Goal: Navigation & Orientation: Understand site structure

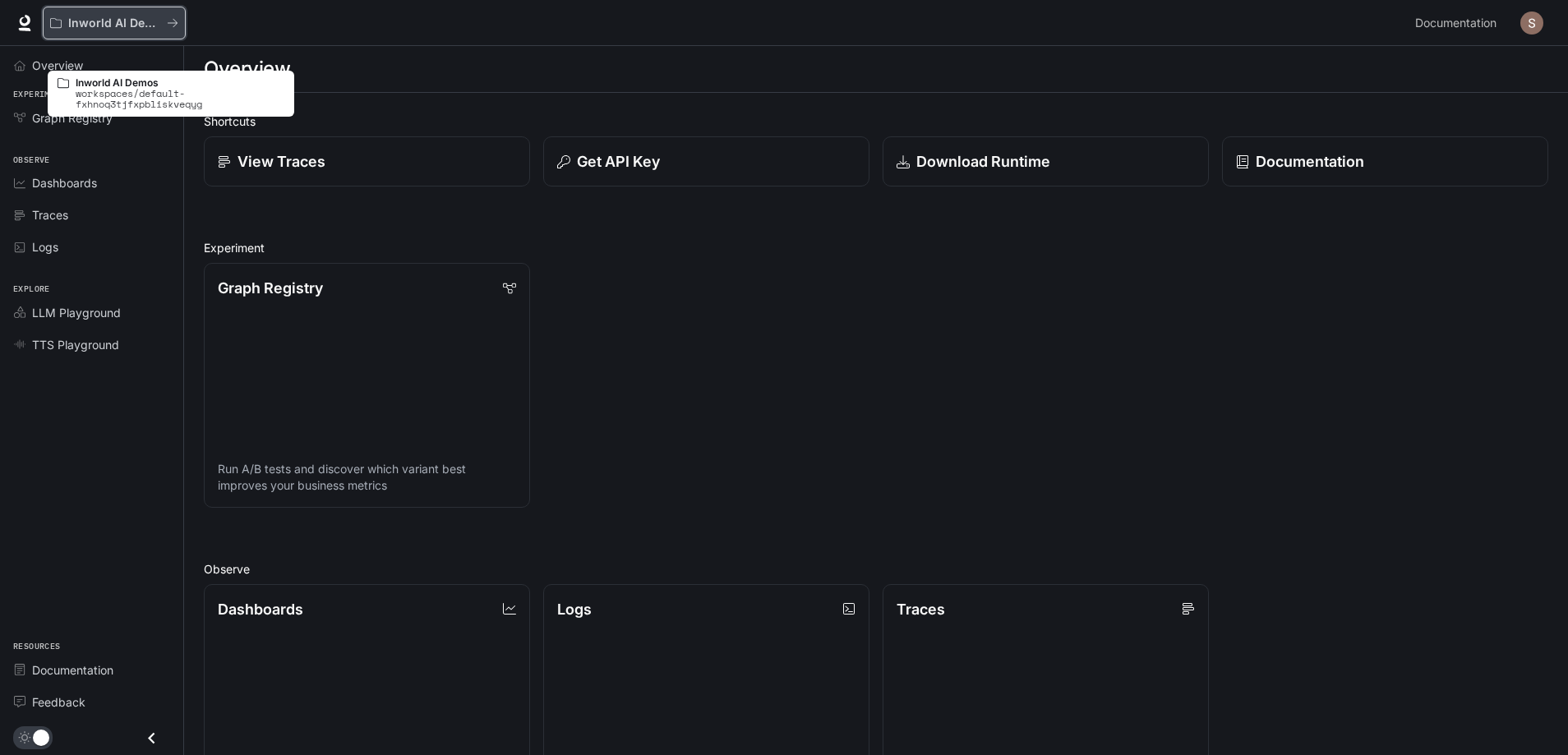
click at [164, 20] on button "Inworld AI Demos" at bounding box center [113, 23] width 143 height 33
click at [141, 85] on p "Inworld AI Demos" at bounding box center [180, 83] width 208 height 11
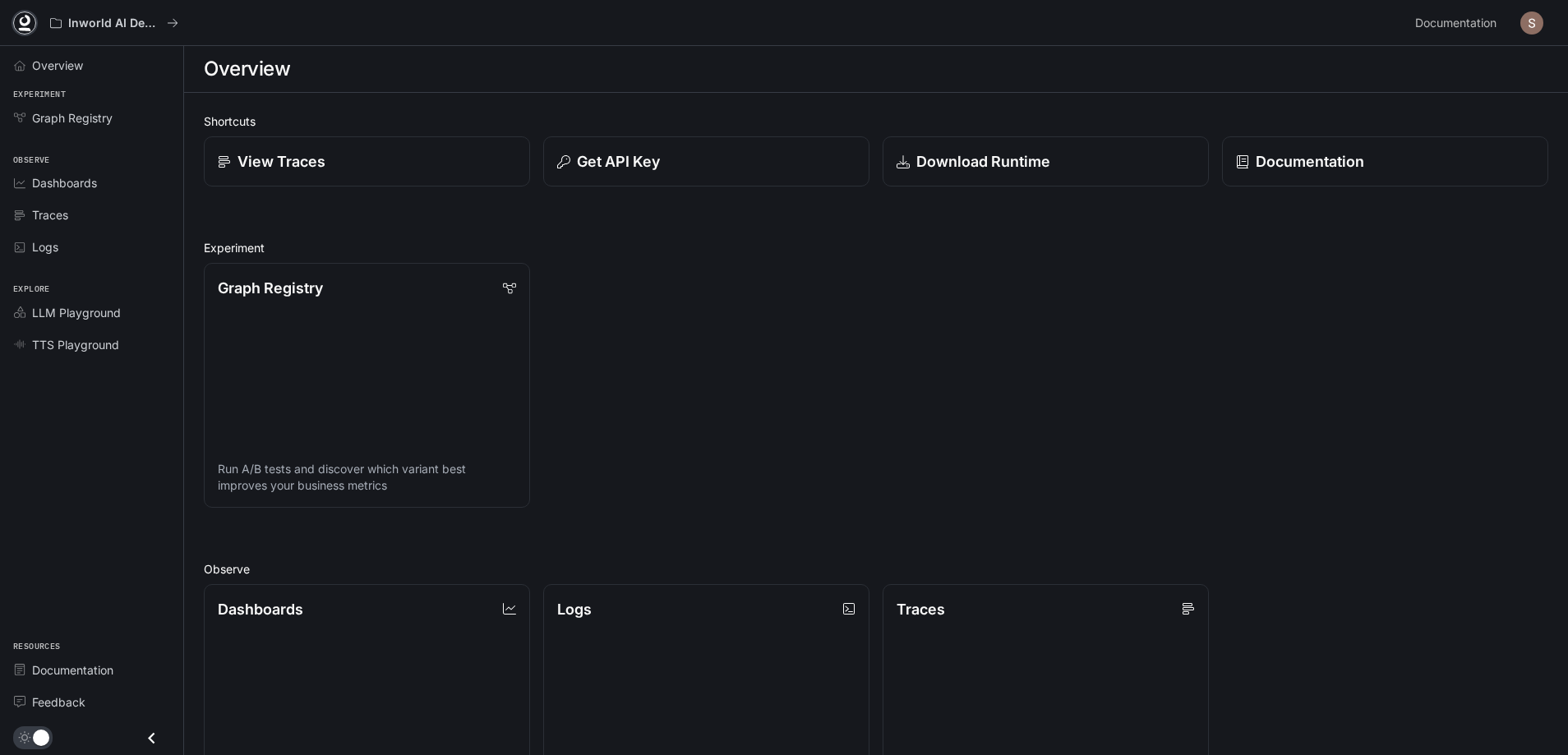
click at [30, 27] on icon at bounding box center [25, 20] width 11 height 11
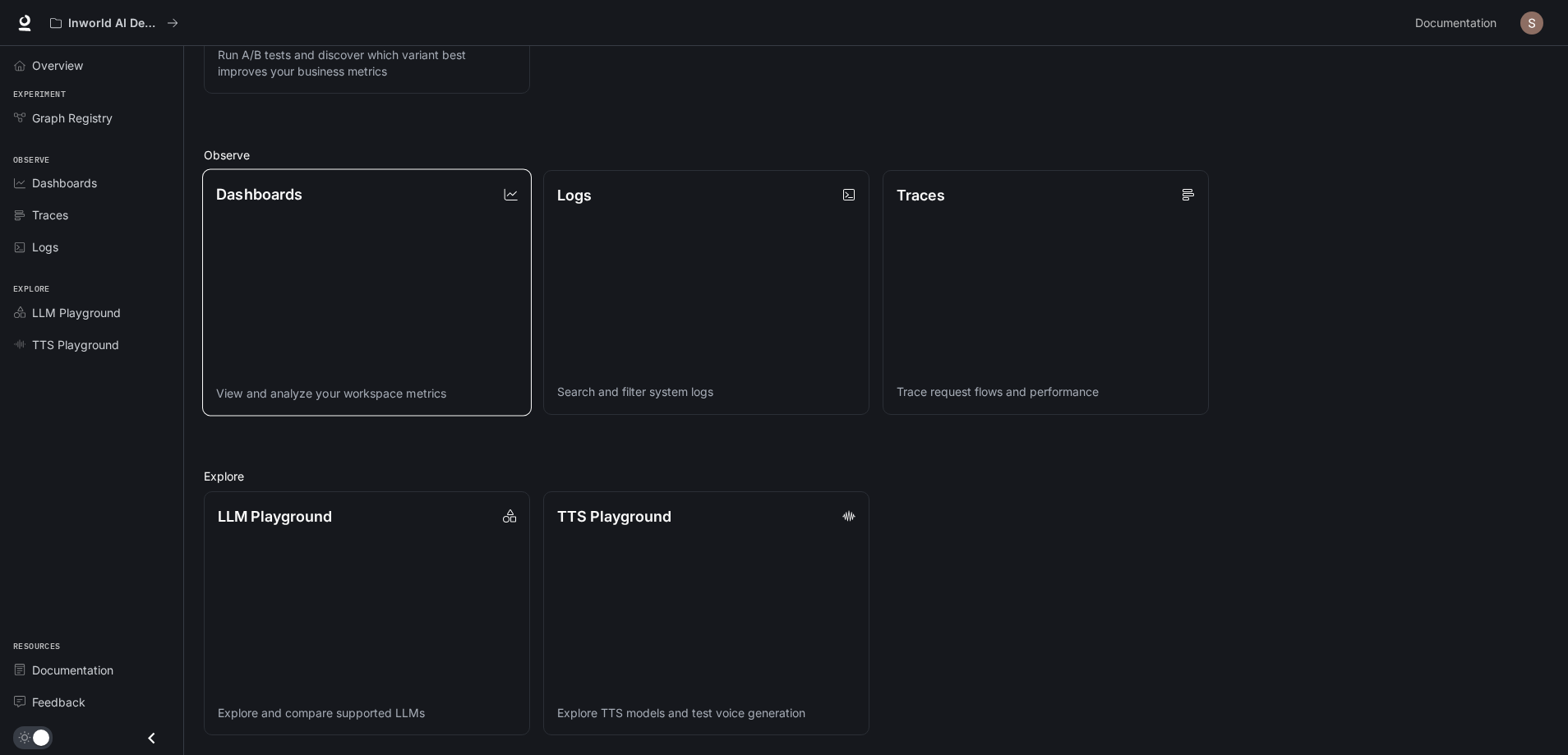
scroll to position [557, 0]
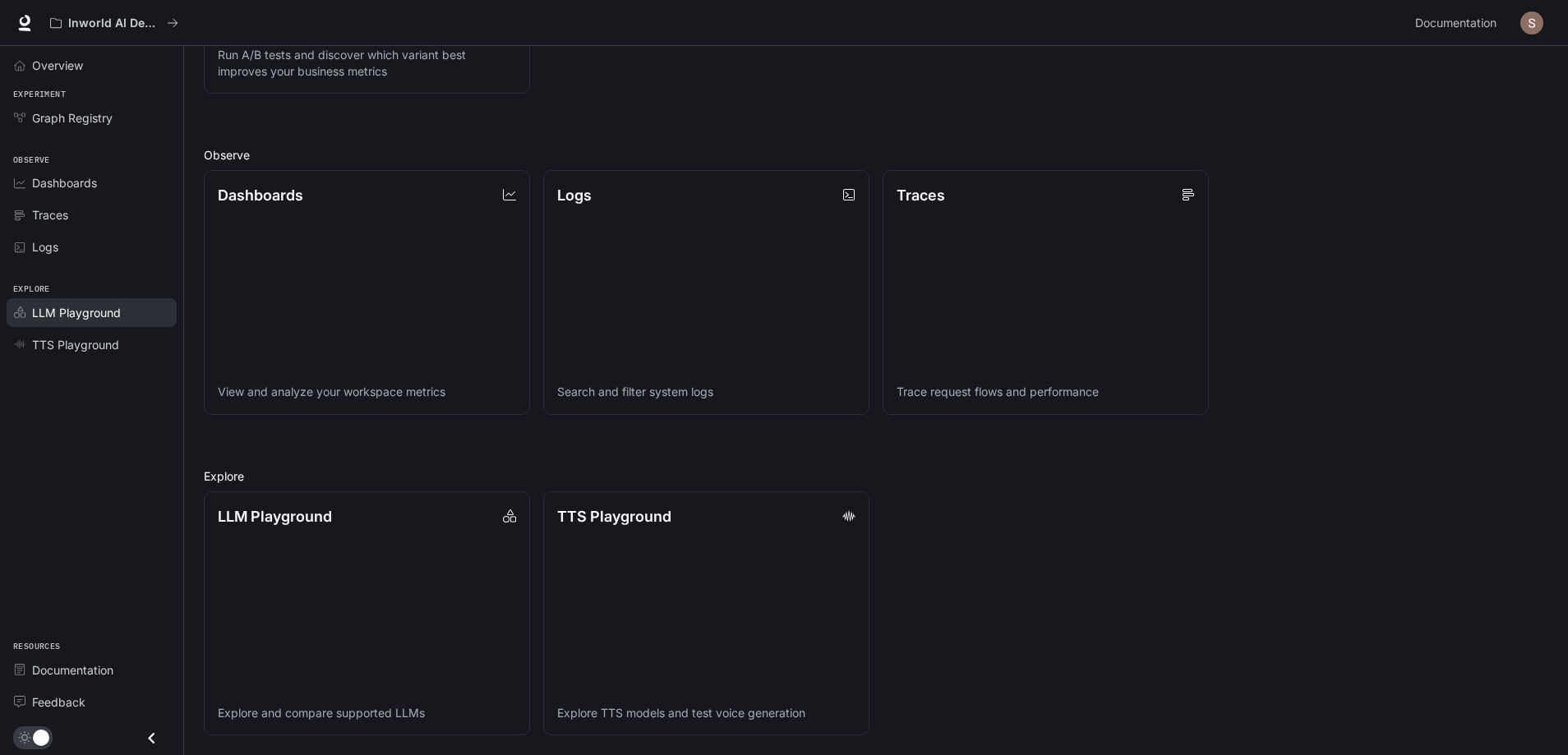
click at [121, 322] on span "LLM Playground" at bounding box center [77, 313] width 88 height 18
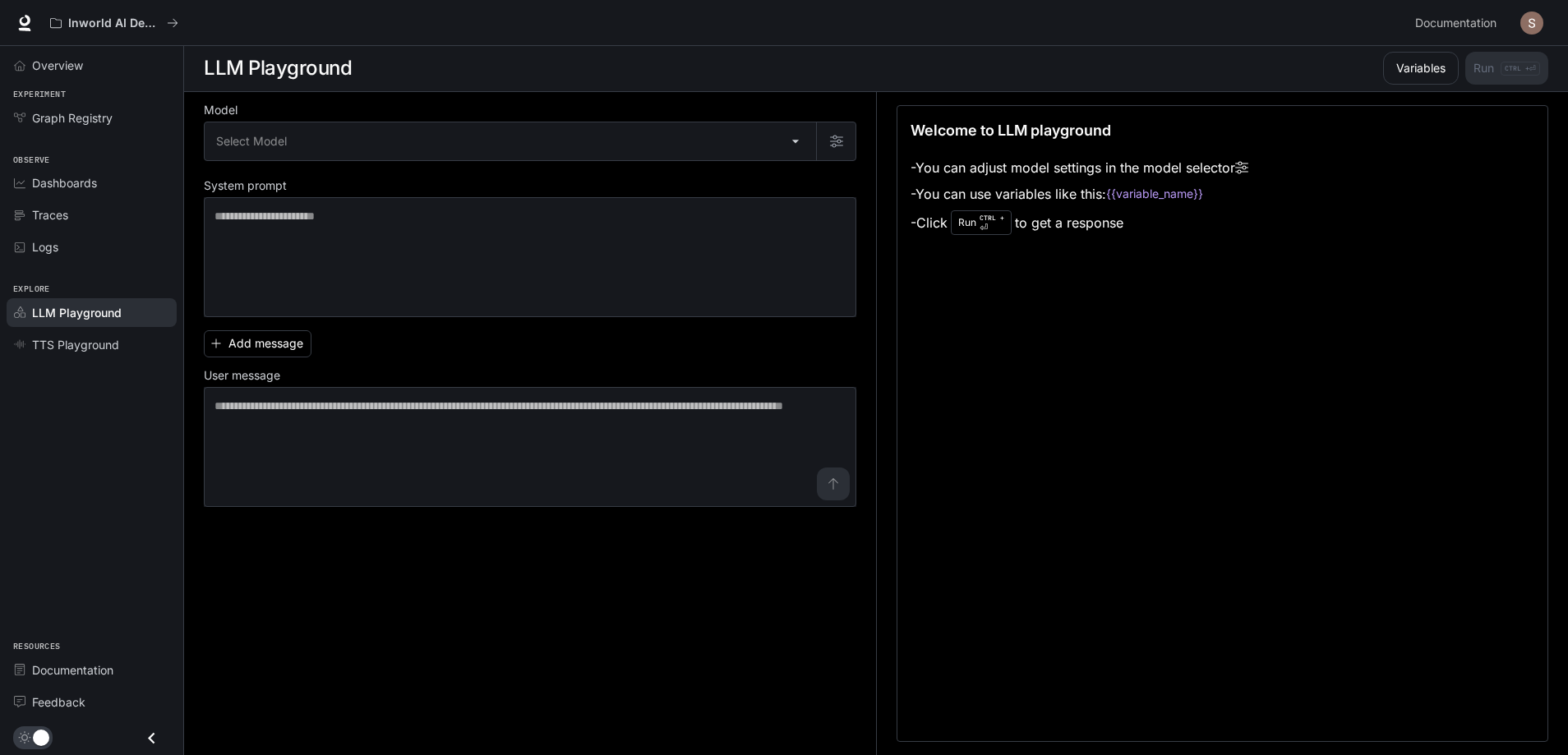
scroll to position [1, 0]
click at [81, 192] on span "Dashboards" at bounding box center [65, 183] width 65 height 18
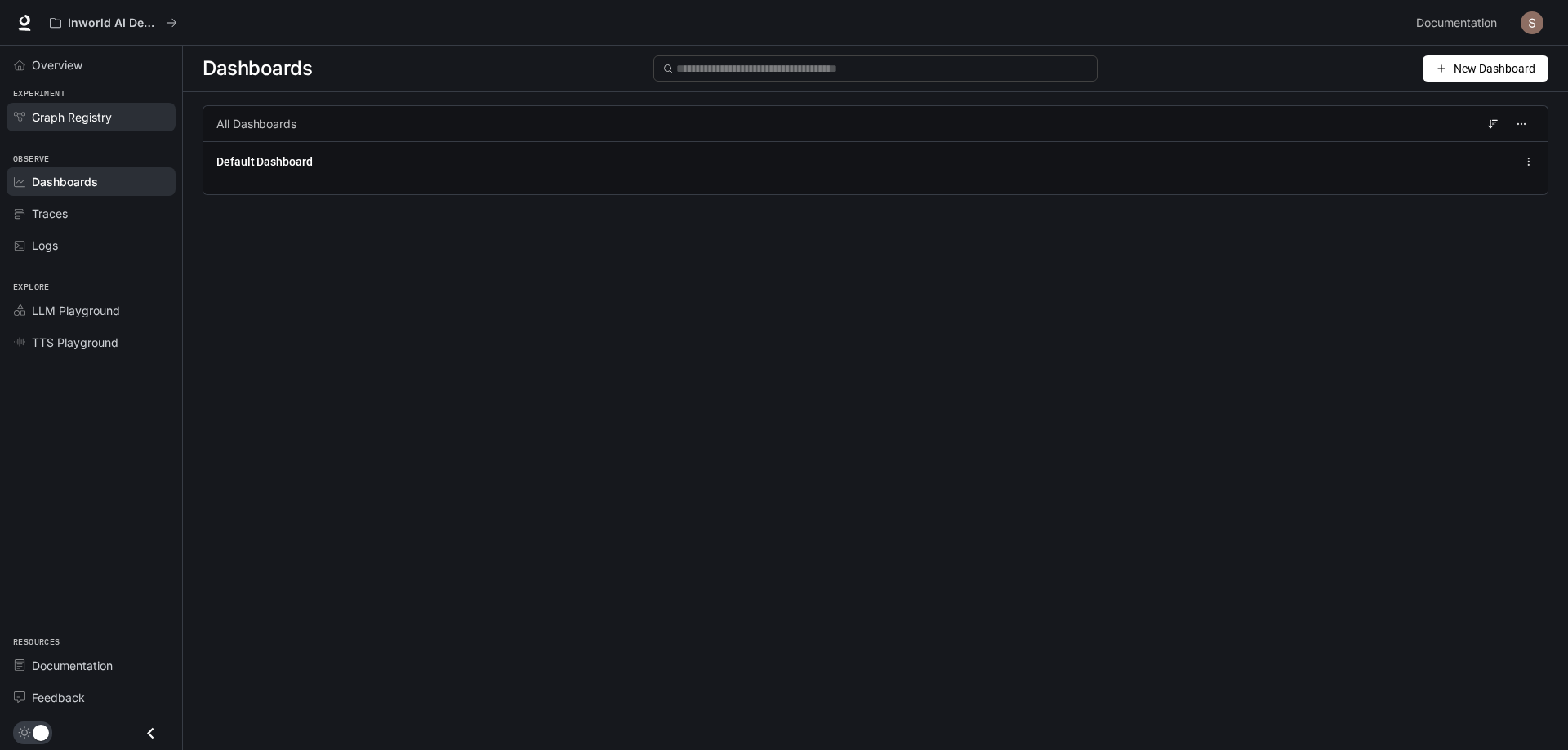
click at [112, 125] on span "Graph Registry" at bounding box center [71, 117] width 80 height 17
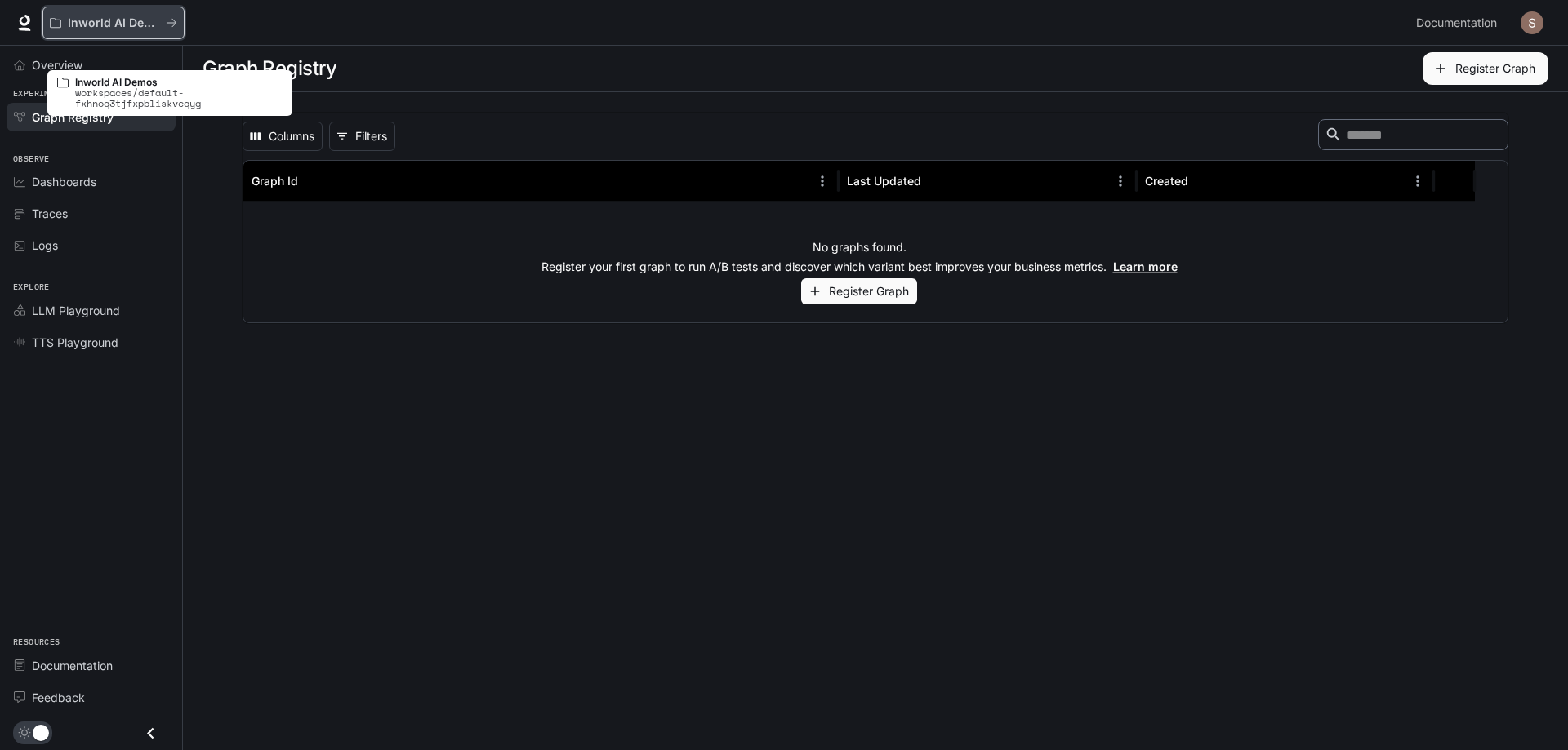
click at [177, 28] on icon "All workspaces" at bounding box center [171, 23] width 11 height 11
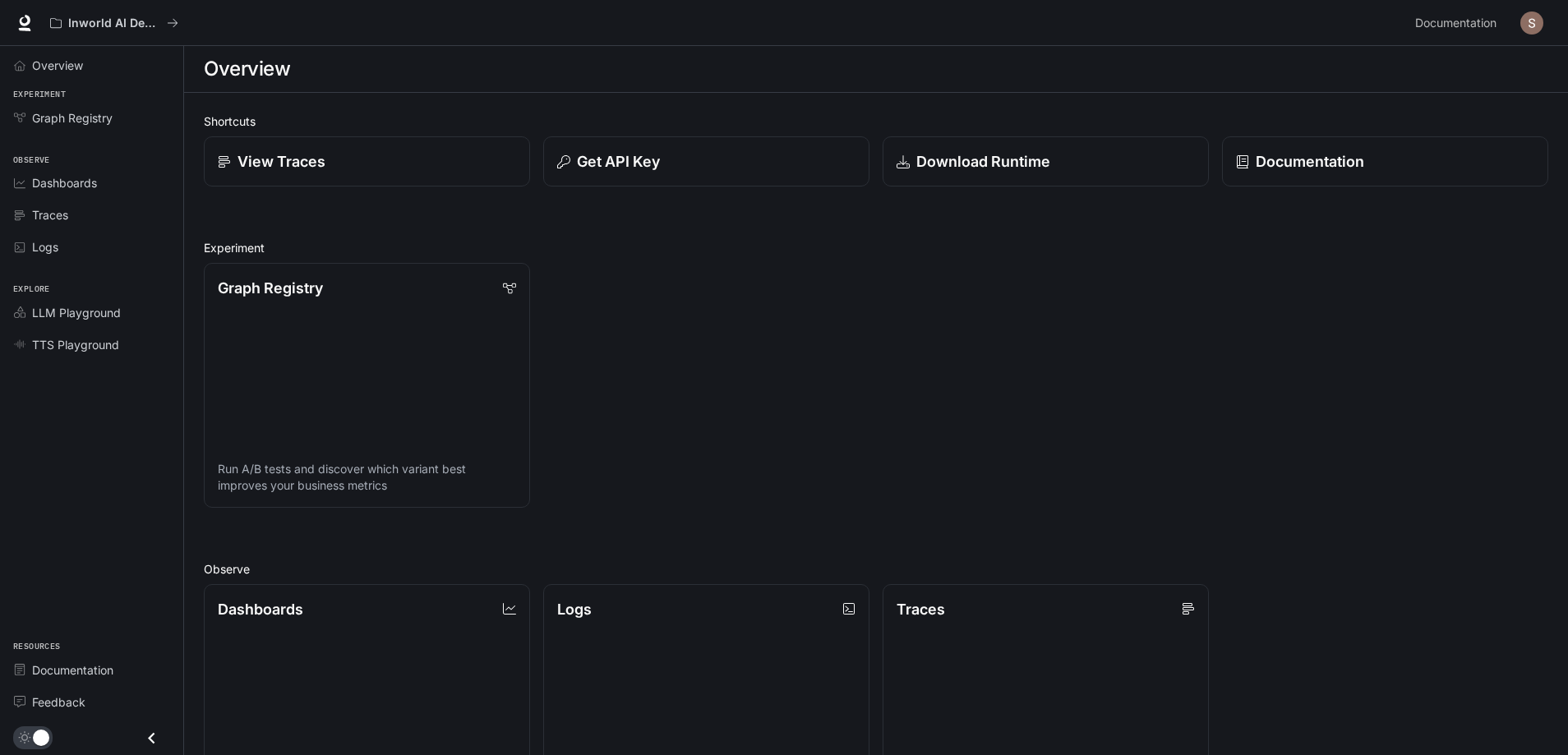
drag, startPoint x: 137, startPoint y: 113, endPoint x: 70, endPoint y: 195, distance: 105.9
